Goal: Task Accomplishment & Management: Use online tool/utility

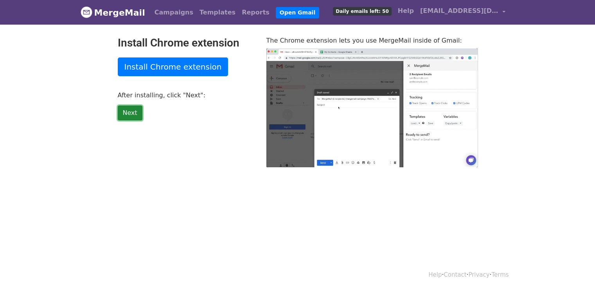
click at [131, 114] on link "Next" at bounding box center [130, 113] width 25 height 15
type input "15.82"
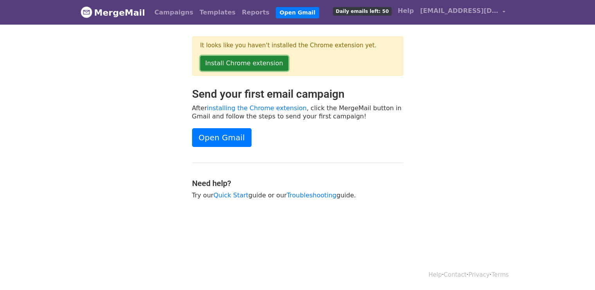
click at [249, 63] on link "Install Chrome extension" at bounding box center [244, 63] width 88 height 15
click at [256, 57] on link "Install Chrome extension" at bounding box center [244, 63] width 88 height 15
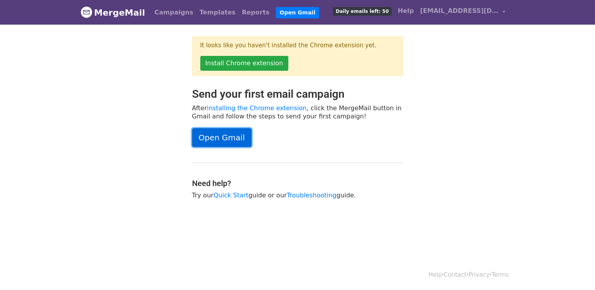
click at [229, 132] on link "Open Gmail" at bounding box center [221, 137] width 59 height 19
